Goal: Task Accomplishment & Management: Complete application form

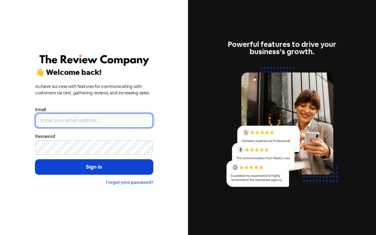
type input "[PERSON_NAME][EMAIL_ADDRESS][DOMAIN_NAME]"
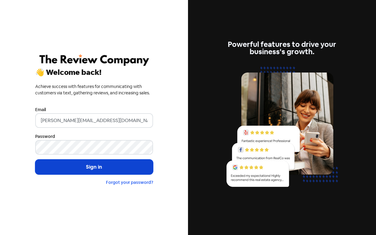
click at [101, 166] on button "Sign in" at bounding box center [94, 166] width 118 height 15
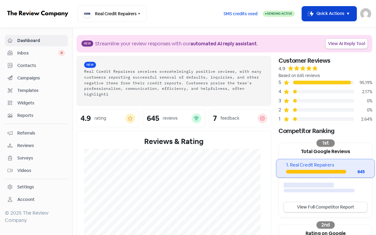
click at [326, 10] on button "Icon For Thunder-move Quick Actions" at bounding box center [329, 13] width 55 height 15
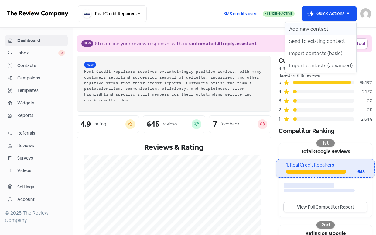
click at [311, 30] on button "Add new contact" at bounding box center [321, 29] width 71 height 12
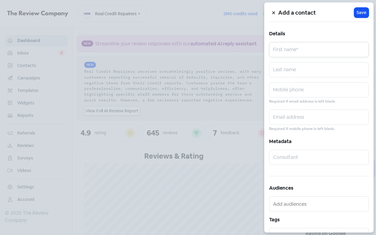
click at [299, 53] on input "text" at bounding box center [319, 49] width 100 height 15
paste input "[PERSON_NAME]"
click at [298, 53] on input "[PERSON_NAME]" at bounding box center [319, 49] width 100 height 15
type input "[PERSON_NAME]"
click at [295, 67] on input "text" at bounding box center [319, 69] width 100 height 15
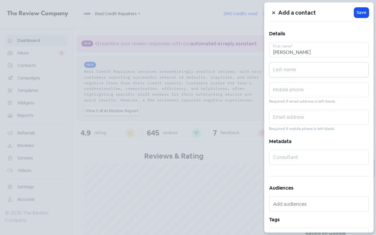
paste input "[PERSON_NAME]"
type input "[PERSON_NAME]"
click at [298, 95] on input "text" at bounding box center [319, 89] width 100 height 15
paste input "0468873412"
type input "0468873412"
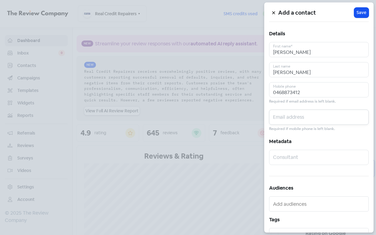
drag, startPoint x: 291, startPoint y: 121, endPoint x: 311, endPoint y: 94, distance: 34.7
click at [291, 121] on input "text" at bounding box center [319, 116] width 100 height 15
paste input "[EMAIL_ADDRESS][DOMAIN_NAME]"
type input "[EMAIL_ADDRESS][DOMAIN_NAME]"
click at [358, 16] on button "Icon For Loading Save" at bounding box center [361, 13] width 15 height 10
